Goal: Task Accomplishment & Management: Use online tool/utility

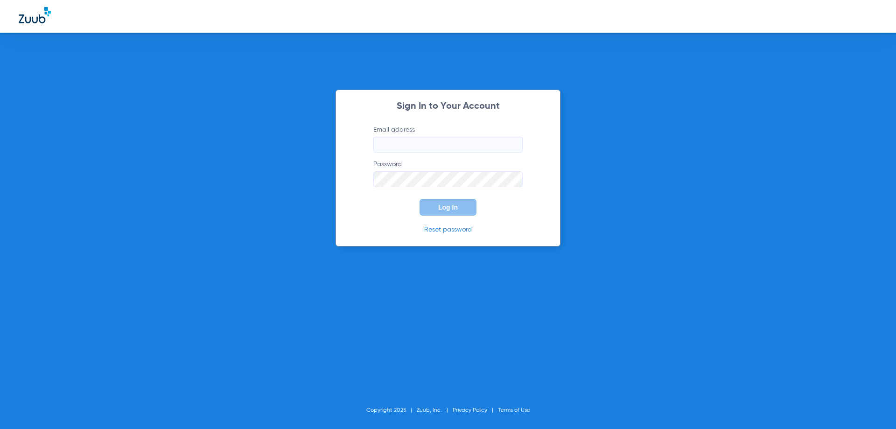
type input "oldtown@novadentalpartners.com"
click at [458, 209] on button "Log In" at bounding box center [447, 207] width 57 height 17
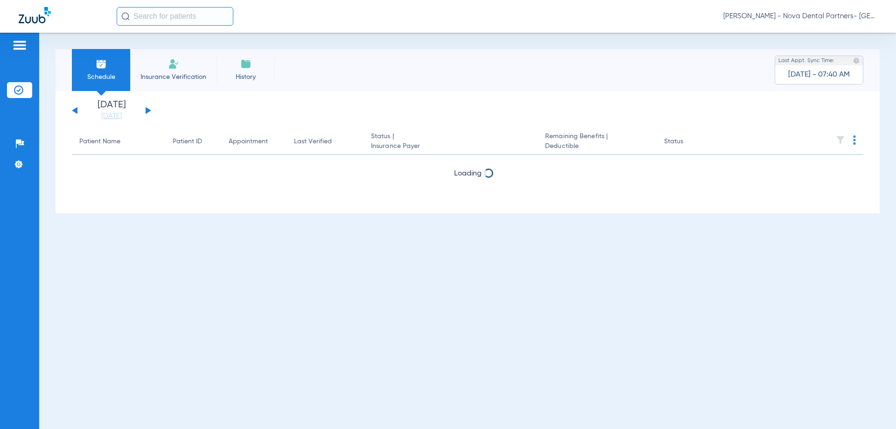
click at [149, 110] on button at bounding box center [149, 110] width 6 height 7
click at [149, 111] on button at bounding box center [149, 110] width 6 height 7
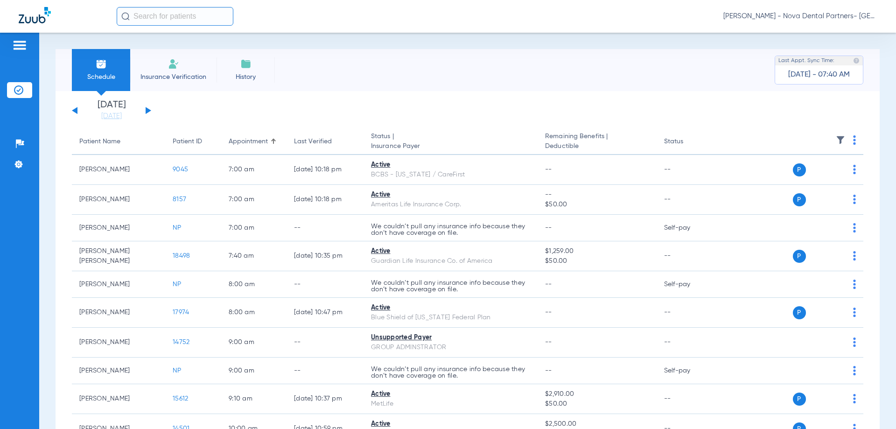
scroll to position [125, 0]
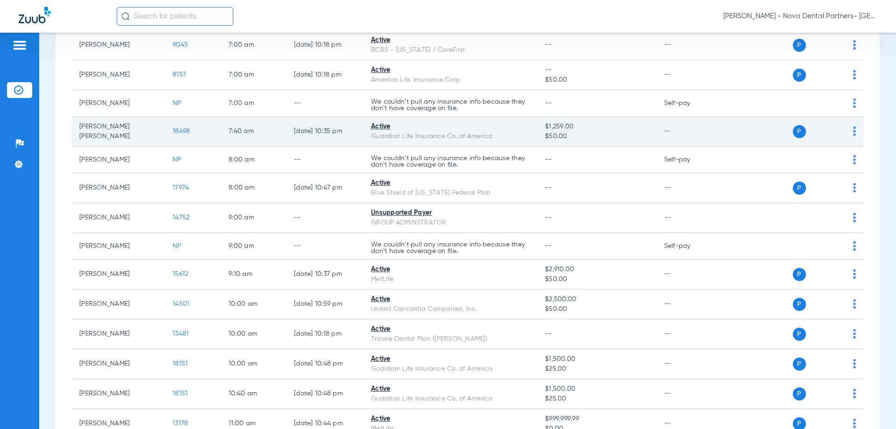
click at [176, 133] on span "18498" at bounding box center [181, 131] width 17 height 7
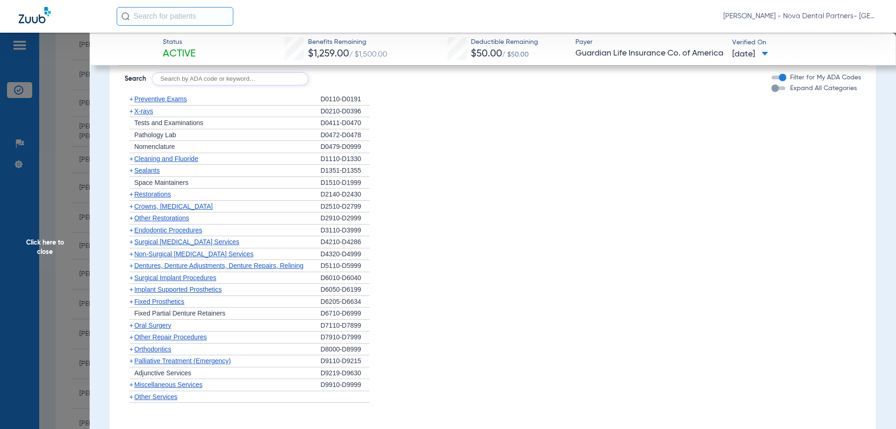
scroll to position [871, 0]
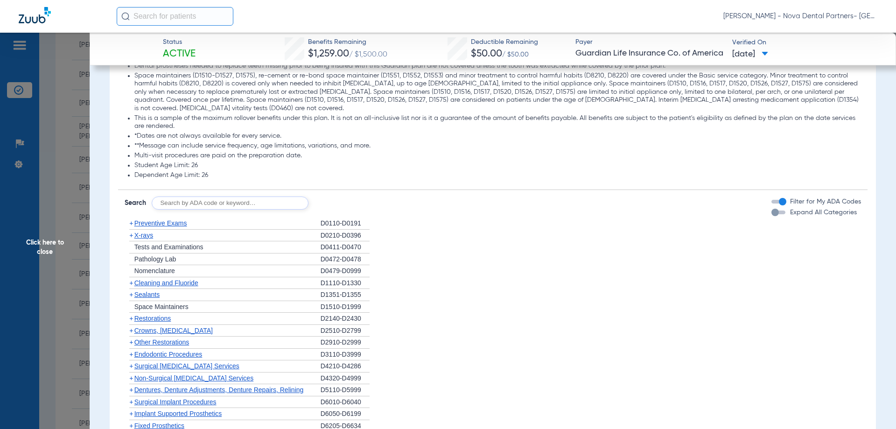
click at [792, 212] on span "Expand All Categories" at bounding box center [823, 212] width 67 height 7
click at [788, 212] on button "Expand All Categories" at bounding box center [779, 212] width 17 height 4
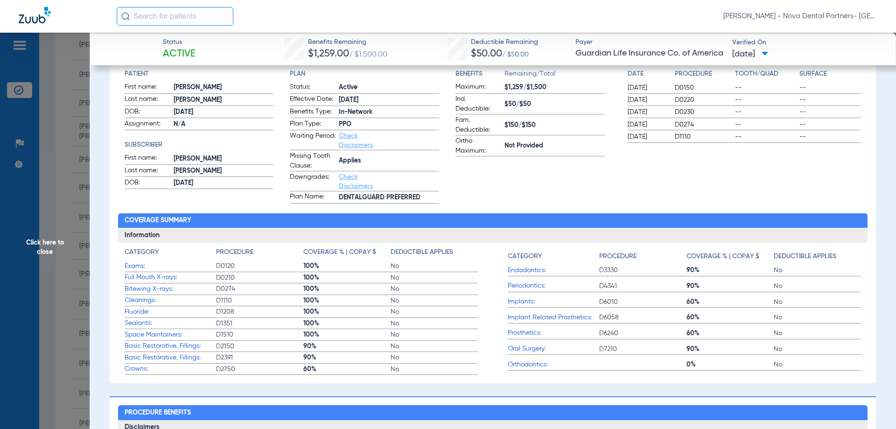
scroll to position [0, 0]
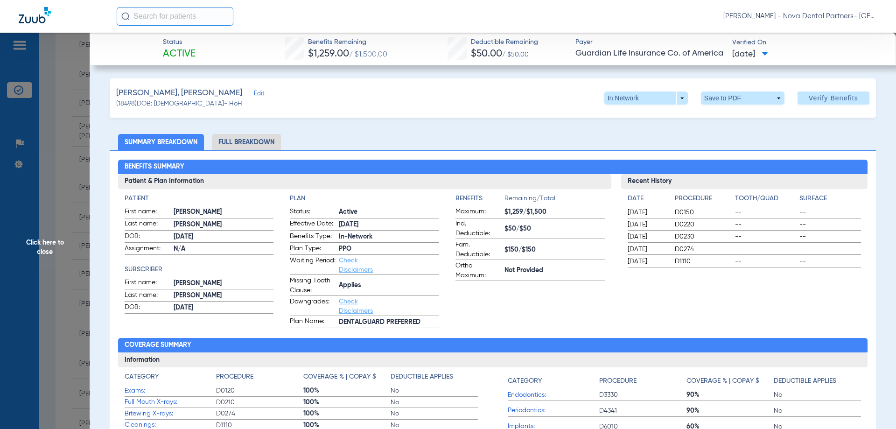
click at [741, 55] on span "08/06/2025" at bounding box center [750, 55] width 36 height 12
click at [722, 134] on div at bounding box center [448, 214] width 896 height 429
click at [808, 97] on span "Verify Benefits" at bounding box center [832, 97] width 49 height 7
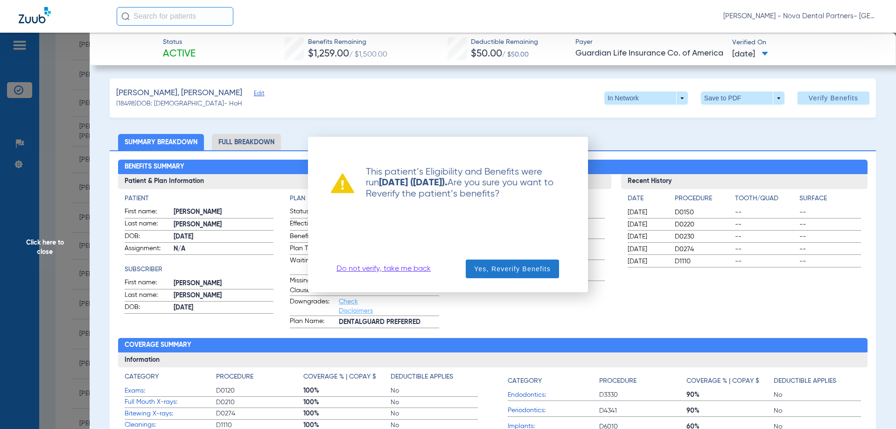
click at [515, 265] on span "Yes, Reverify Benefits" at bounding box center [512, 268] width 77 height 9
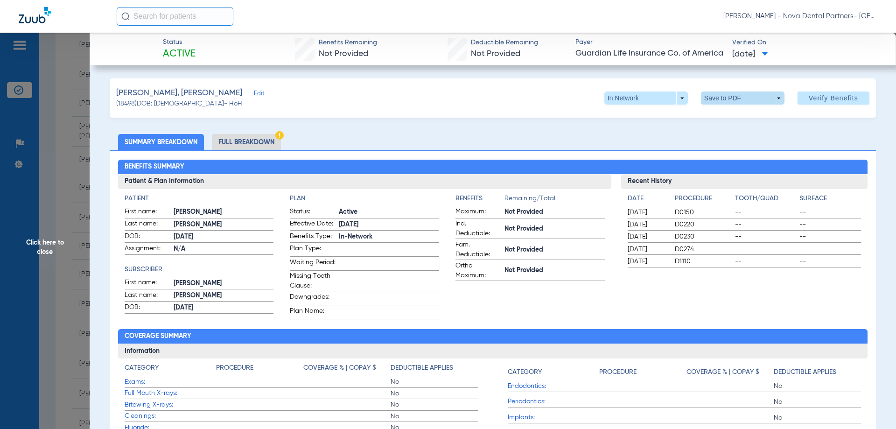
click at [737, 95] on span at bounding box center [742, 98] width 22 height 22
click at [742, 118] on span "Save to PDF" at bounding box center [738, 116] width 37 height 7
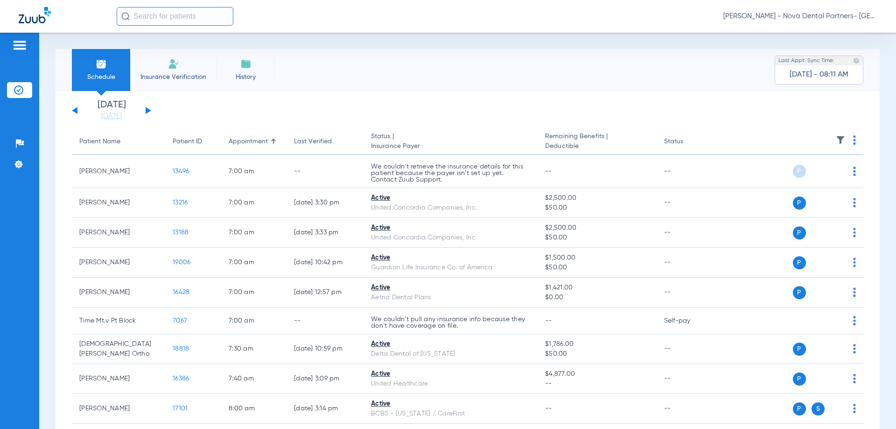
click at [147, 112] on button at bounding box center [149, 110] width 6 height 7
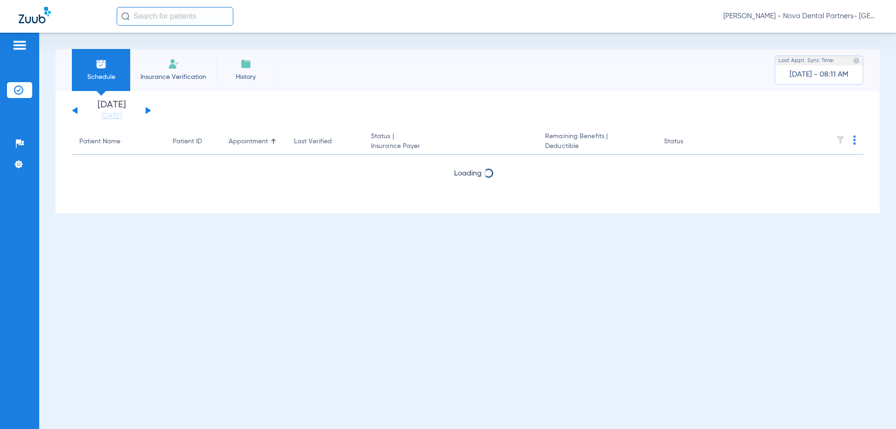
click at [147, 112] on button at bounding box center [149, 110] width 6 height 7
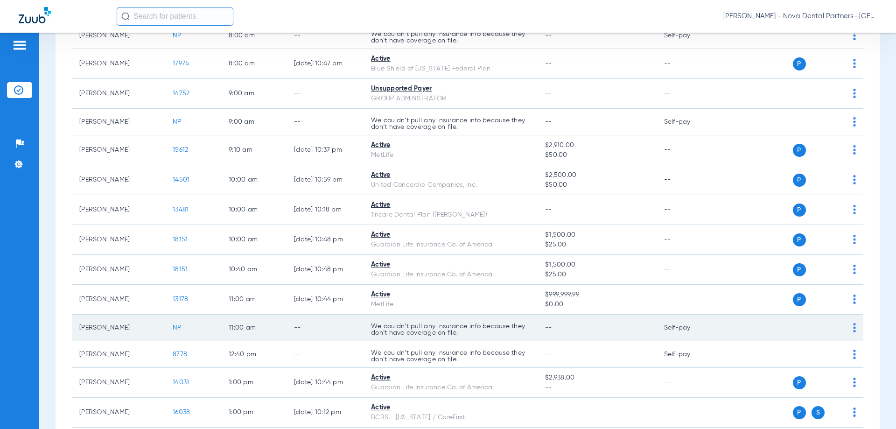
scroll to position [373, 0]
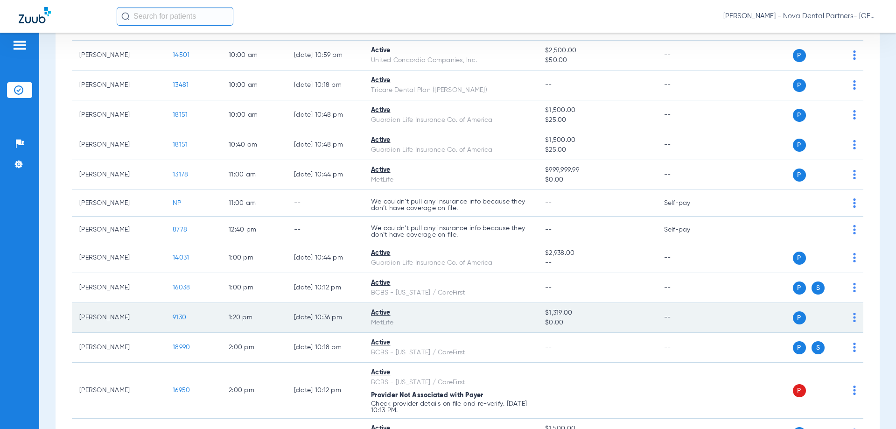
click at [180, 315] on span "9130" at bounding box center [180, 317] width 14 height 7
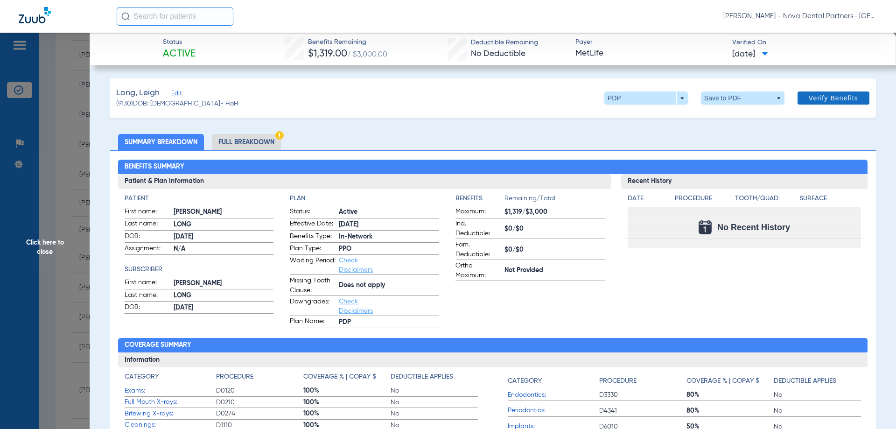
click at [838, 89] on span at bounding box center [833, 98] width 72 height 22
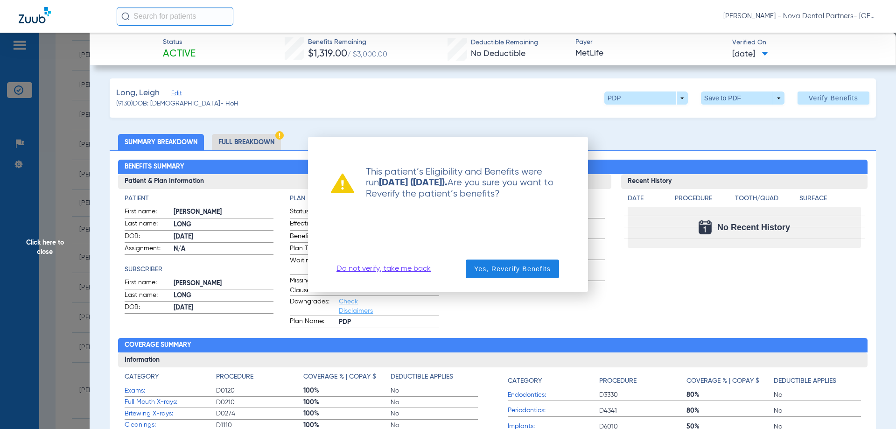
drag, startPoint x: 545, startPoint y: 251, endPoint x: 547, endPoint y: 257, distance: 5.5
click at [545, 252] on div "This patient’s Eligibility and Benefits were run [DATE] ([DATE]). Are you sure …" at bounding box center [447, 214] width 257 height 133
drag, startPoint x: 553, startPoint y: 263, endPoint x: 547, endPoint y: 274, distance: 13.1
click at [553, 263] on span "button" at bounding box center [512, 268] width 93 height 22
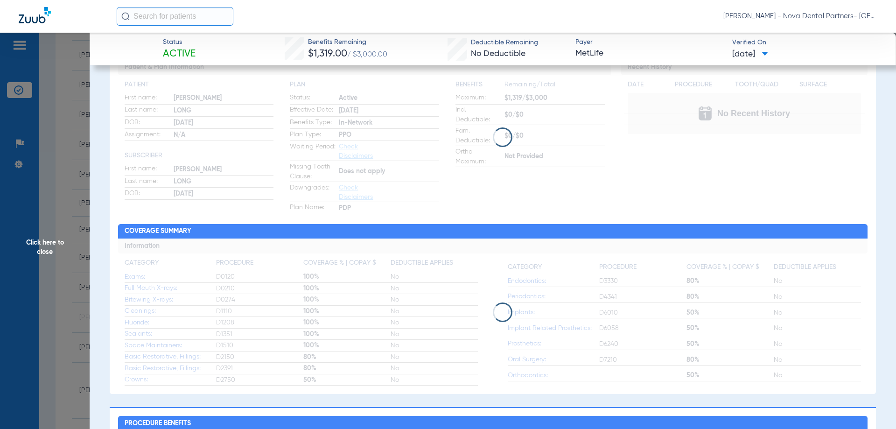
scroll to position [125, 0]
